Goal: Task Accomplishment & Management: Manage account settings

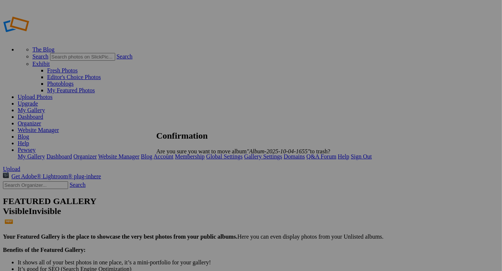
click at [181, 162] on span "Yes" at bounding box center [177, 164] width 8 height 6
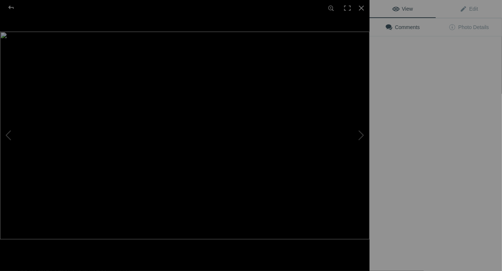
click at [209, 115] on img at bounding box center [185, 136] width 370 height 208
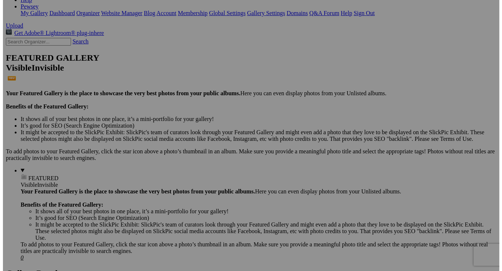
scroll to position [74, 0]
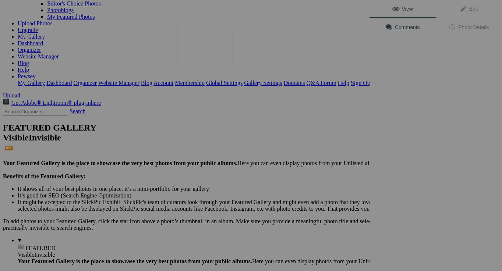
click at [210, 51] on img at bounding box center [205, 47] width 55 height 37
